Goal: Information Seeking & Learning: Learn about a topic

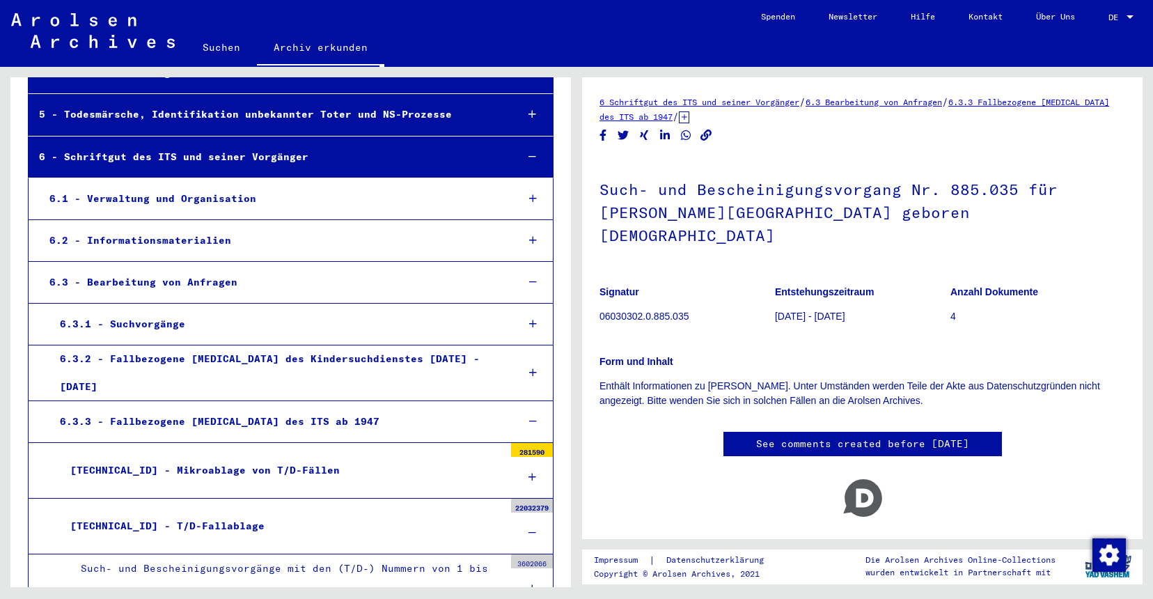
scroll to position [451, 0]
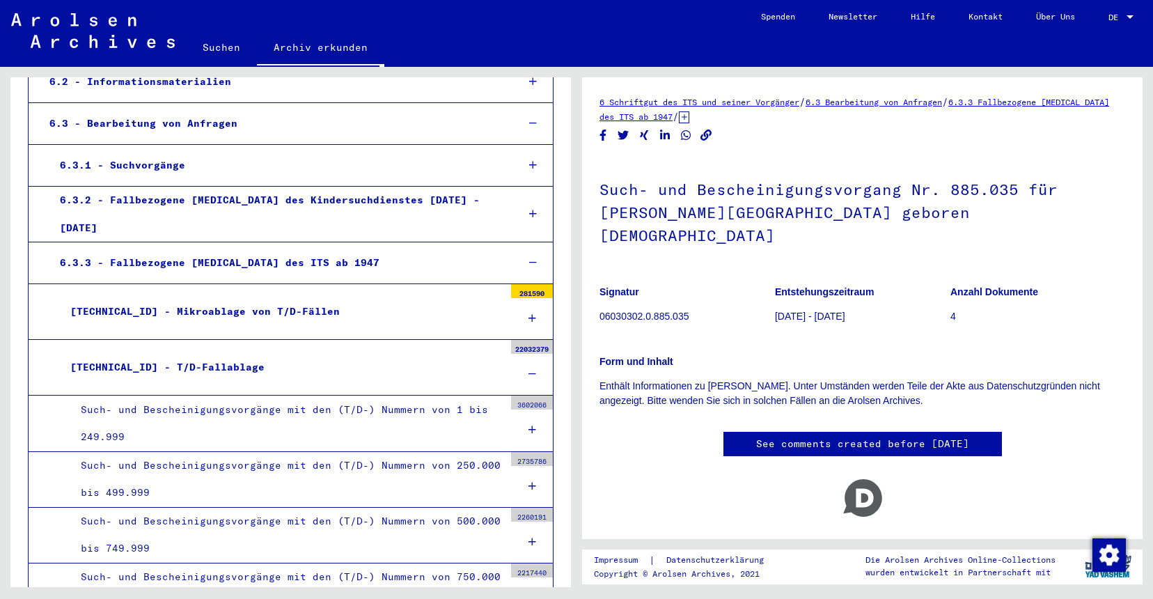
click at [312, 298] on div "[TECHNICAL_ID] - Mikroablage von T/D-Fällen" at bounding box center [282, 311] width 444 height 27
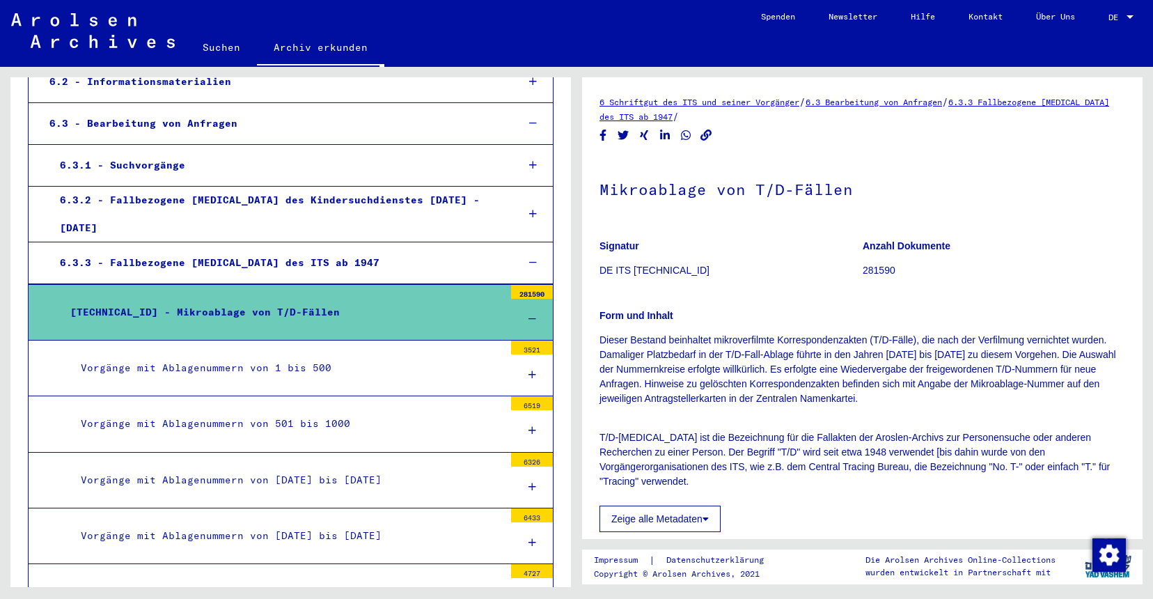
click at [1121, 13] on span "DE" at bounding box center [1115, 18] width 15 height 10
click at [1111, 30] on span "English" at bounding box center [1094, 24] width 34 height 10
click at [1037, 253] on p "Anzahl Dokumente" at bounding box center [993, 246] width 262 height 15
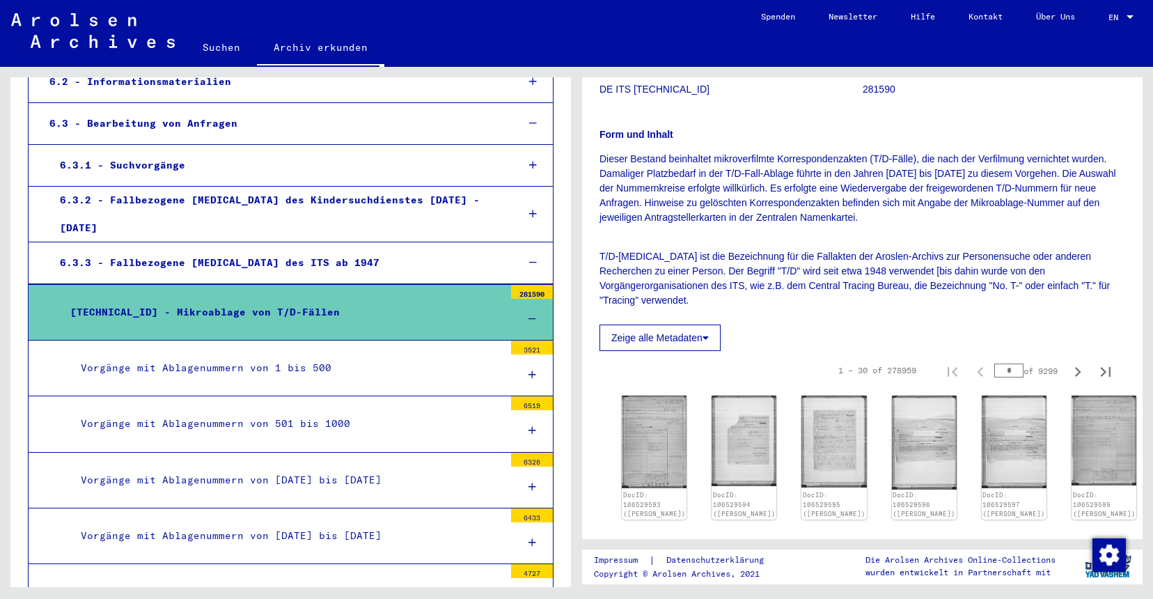
scroll to position [150, 0]
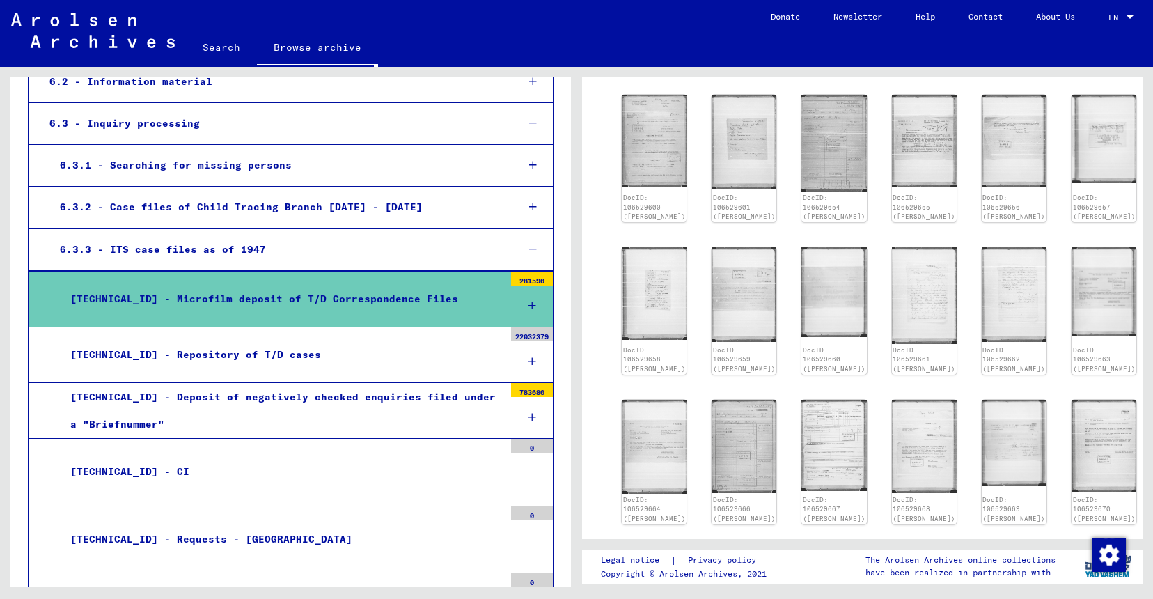
scroll to position [905, 0]
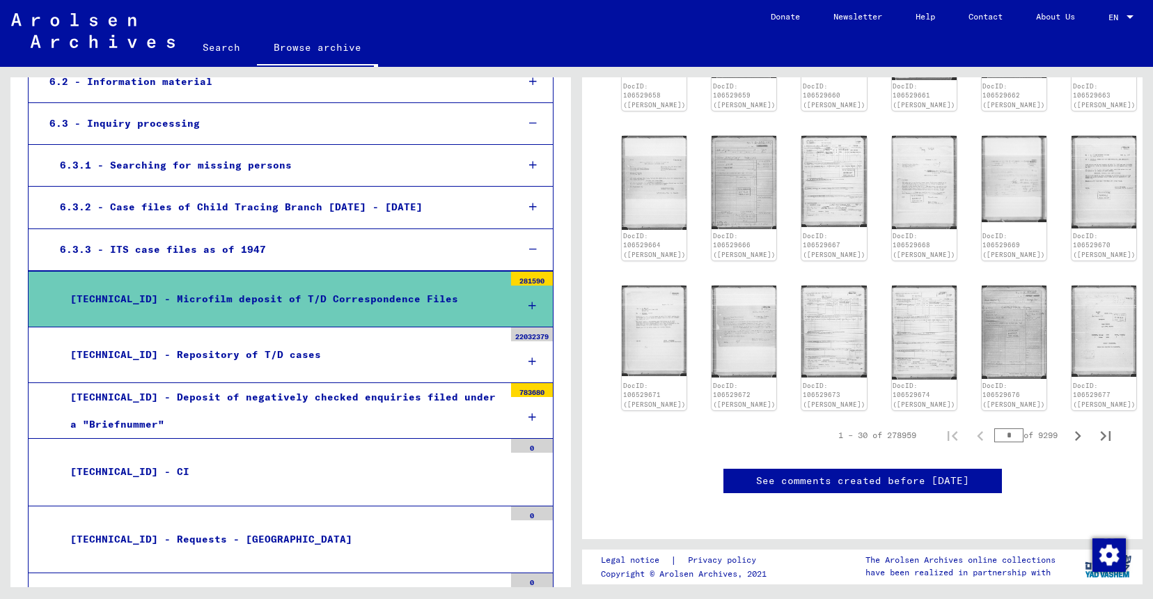
click at [1061, 507] on div at bounding box center [861, 507] width 525 height 0
click at [981, 318] on img at bounding box center [1013, 331] width 68 height 98
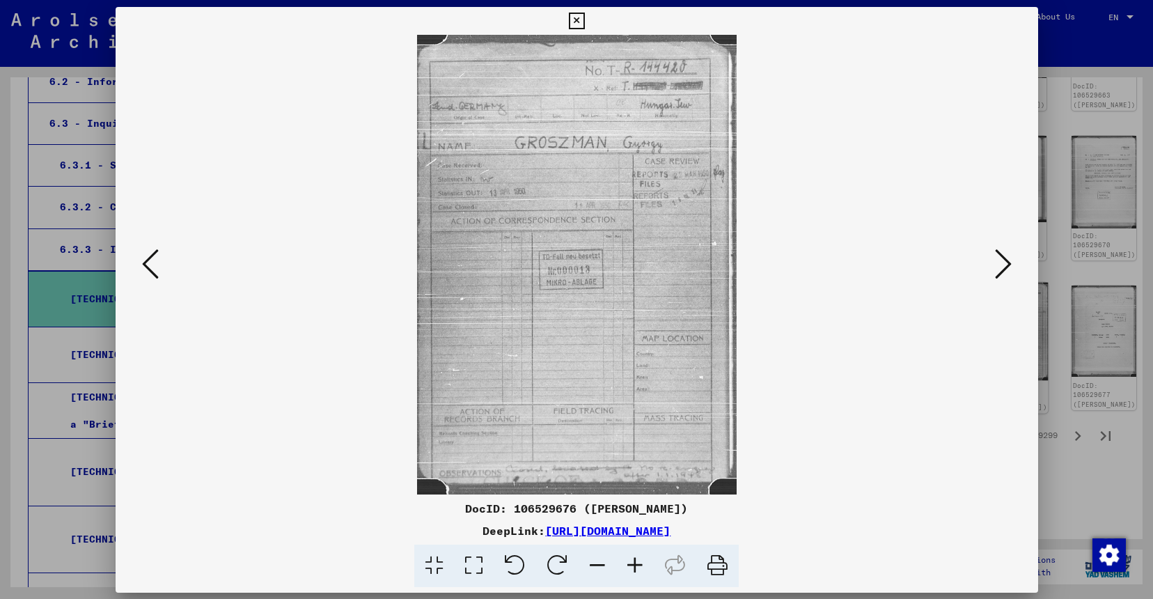
scroll to position [902, 0]
click at [999, 262] on icon at bounding box center [1002, 262] width 17 height 33
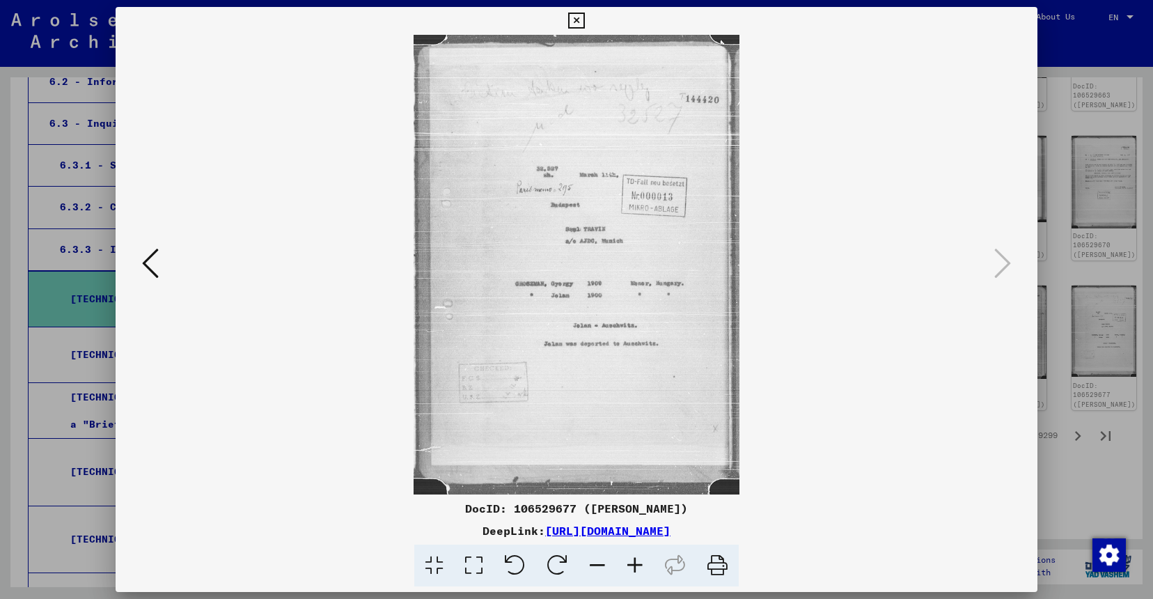
click at [584, 24] on icon at bounding box center [576, 21] width 16 height 17
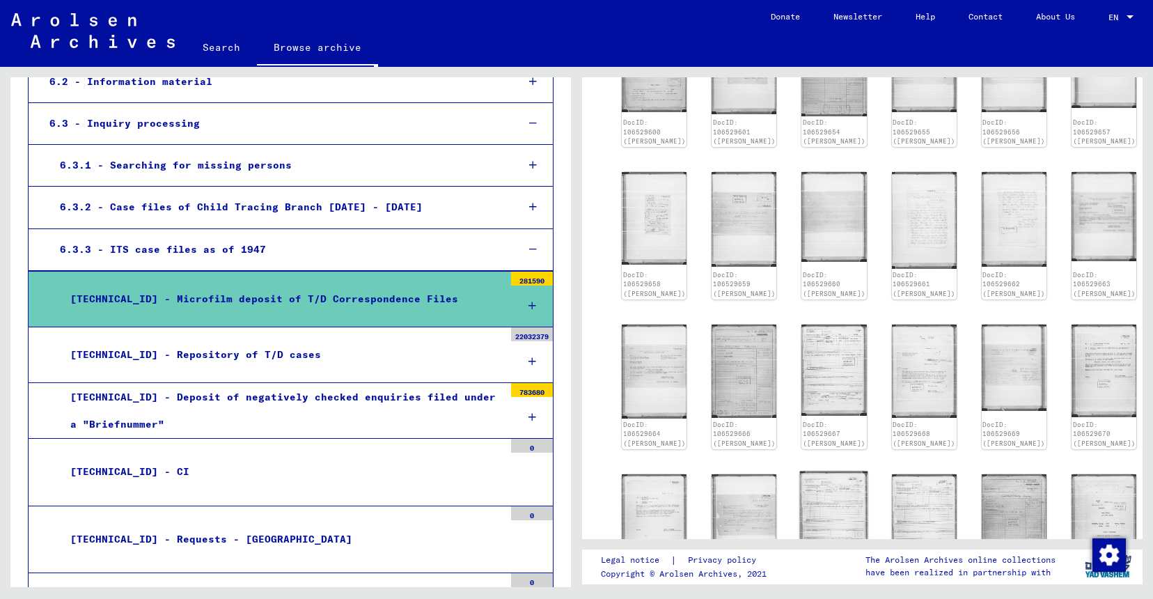
scroll to position [905, 0]
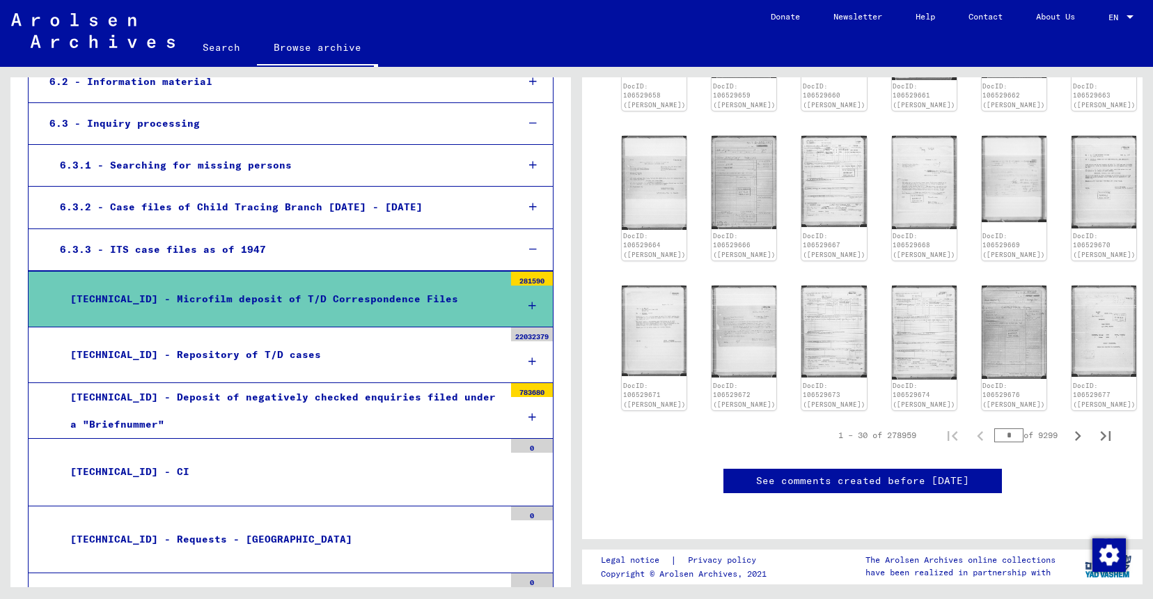
click at [997, 428] on input "*" at bounding box center [1008, 435] width 29 height 14
drag, startPoint x: 1004, startPoint y: 413, endPoint x: 930, endPoint y: 406, distance: 74.1
click at [994, 428] on input "*" at bounding box center [1008, 435] width 29 height 14
type input "****"
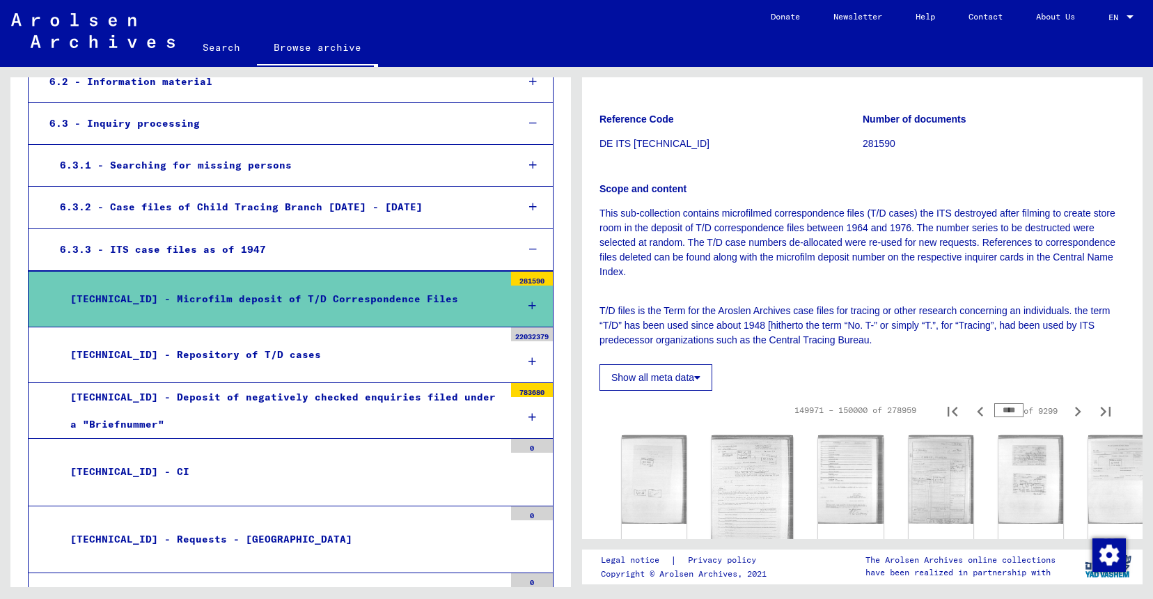
scroll to position [111, 0]
click at [692, 385] on button "Show all meta data" at bounding box center [655, 378] width 113 height 26
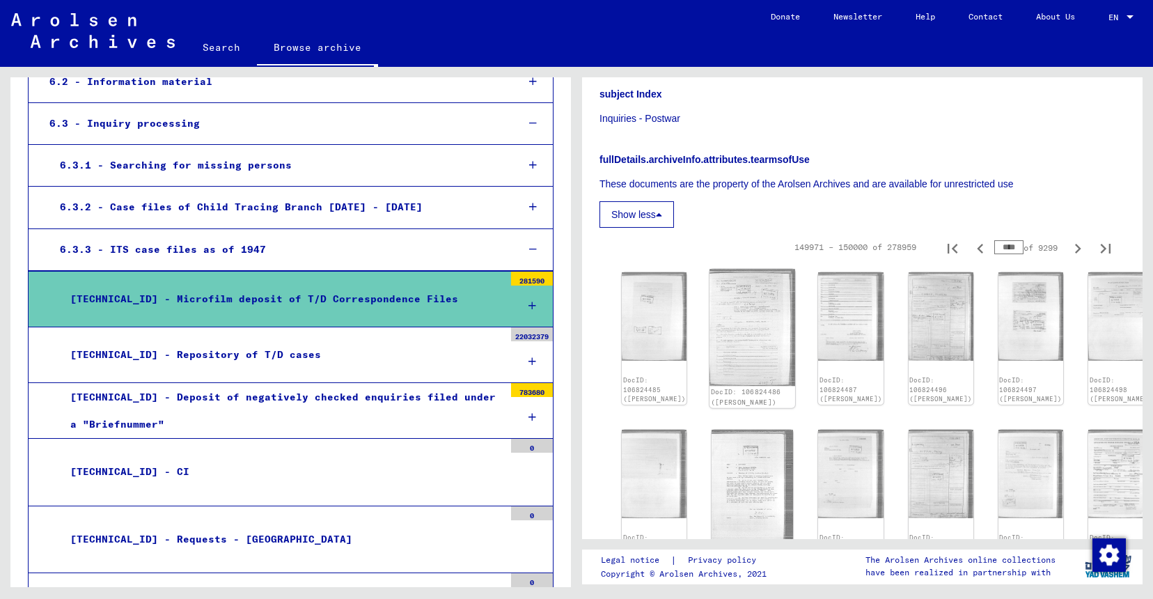
scroll to position [0, 0]
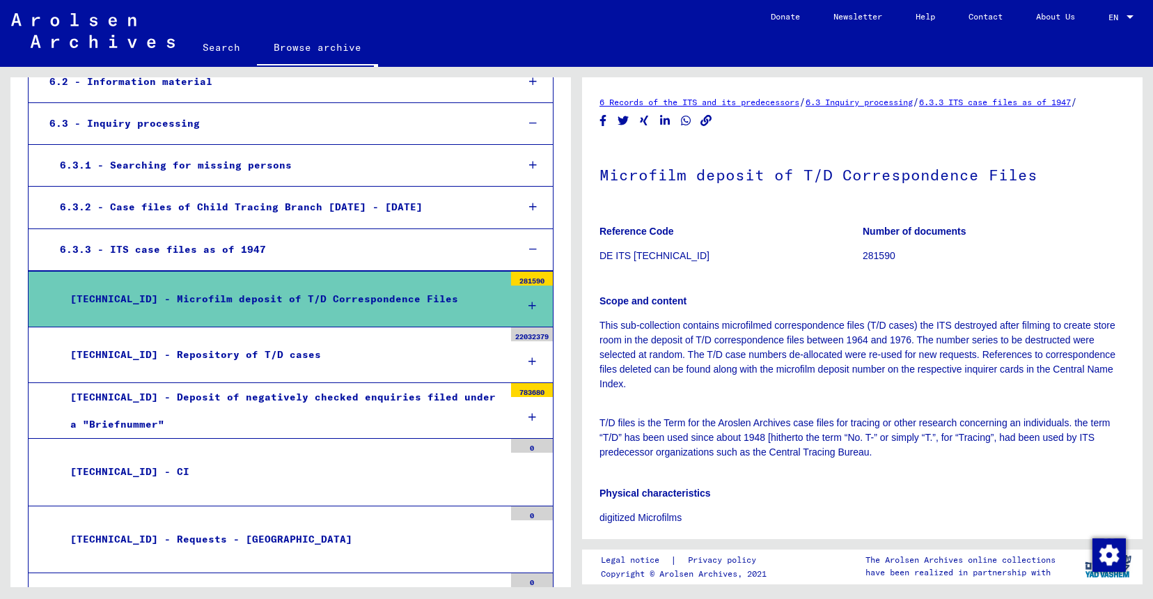
click at [313, 357] on div "[TECHNICAL_ID] - Repository of T/D cases" at bounding box center [282, 354] width 444 height 27
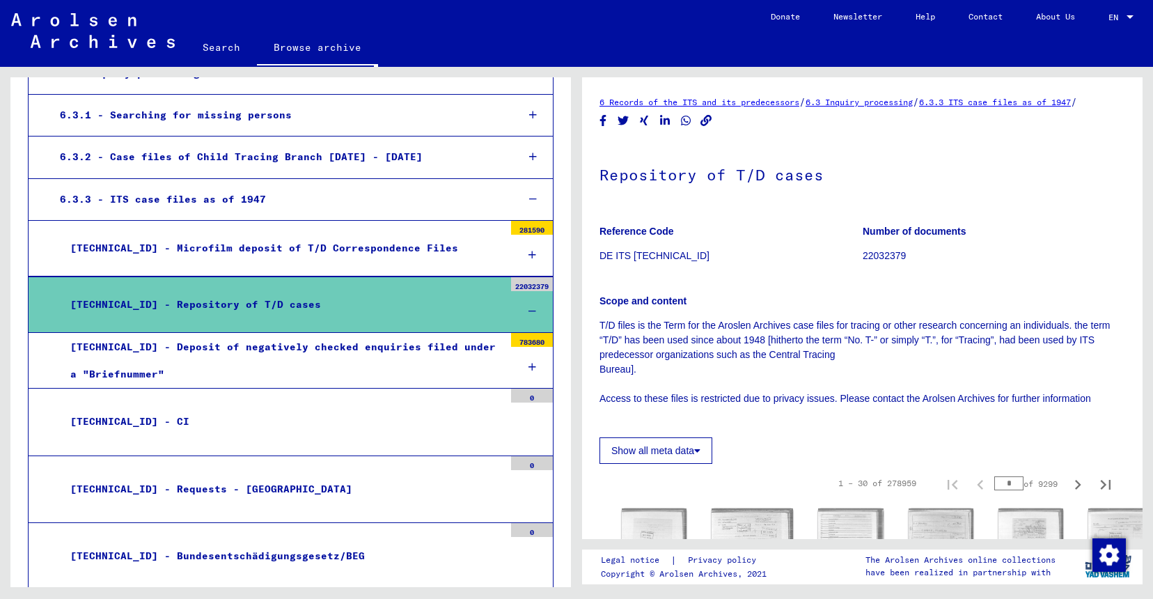
scroll to position [660, 0]
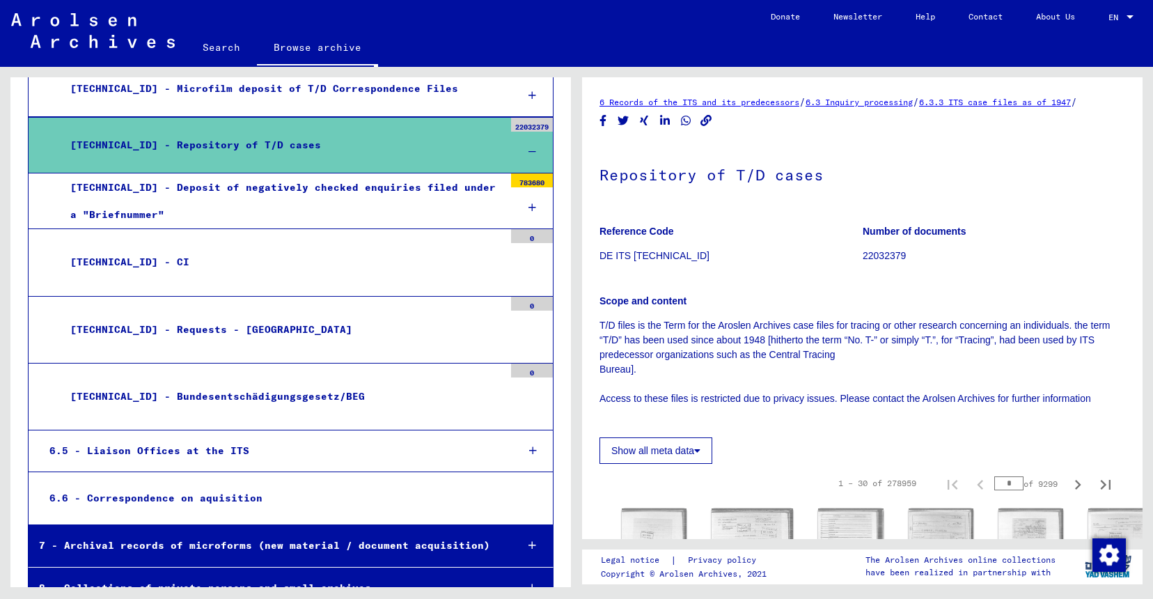
click at [211, 532] on div "7 - Archival records of microforms (new material / document acquisition)" at bounding box center [267, 545] width 477 height 27
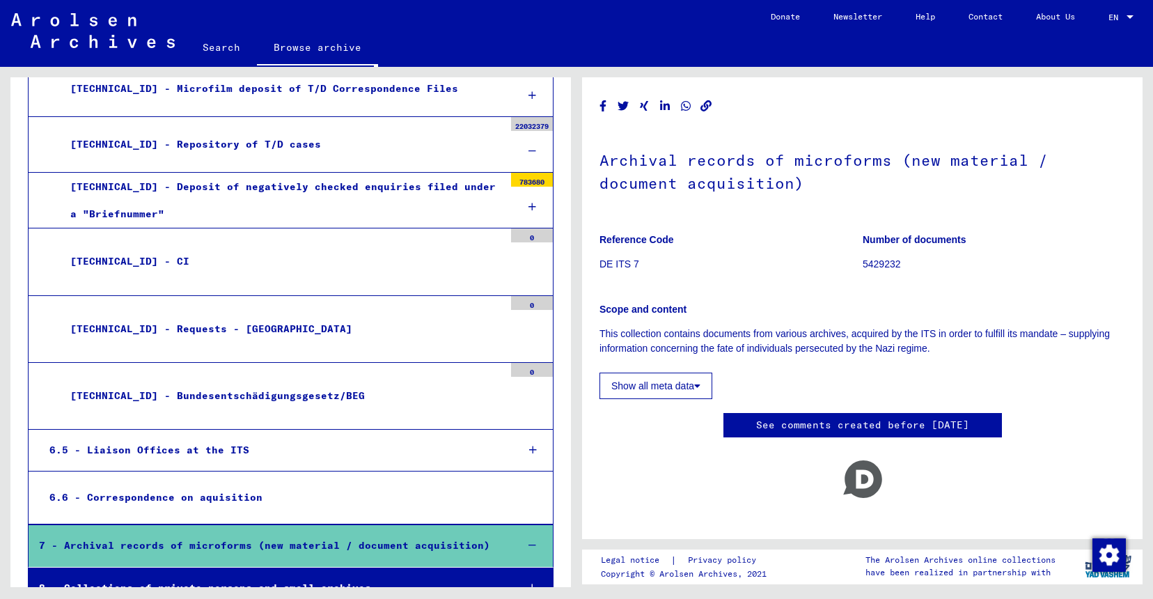
click at [217, 574] on div "8 - Collections of private persons and small archives" at bounding box center [267, 587] width 477 height 27
